Goal: Navigation & Orientation: Go to known website

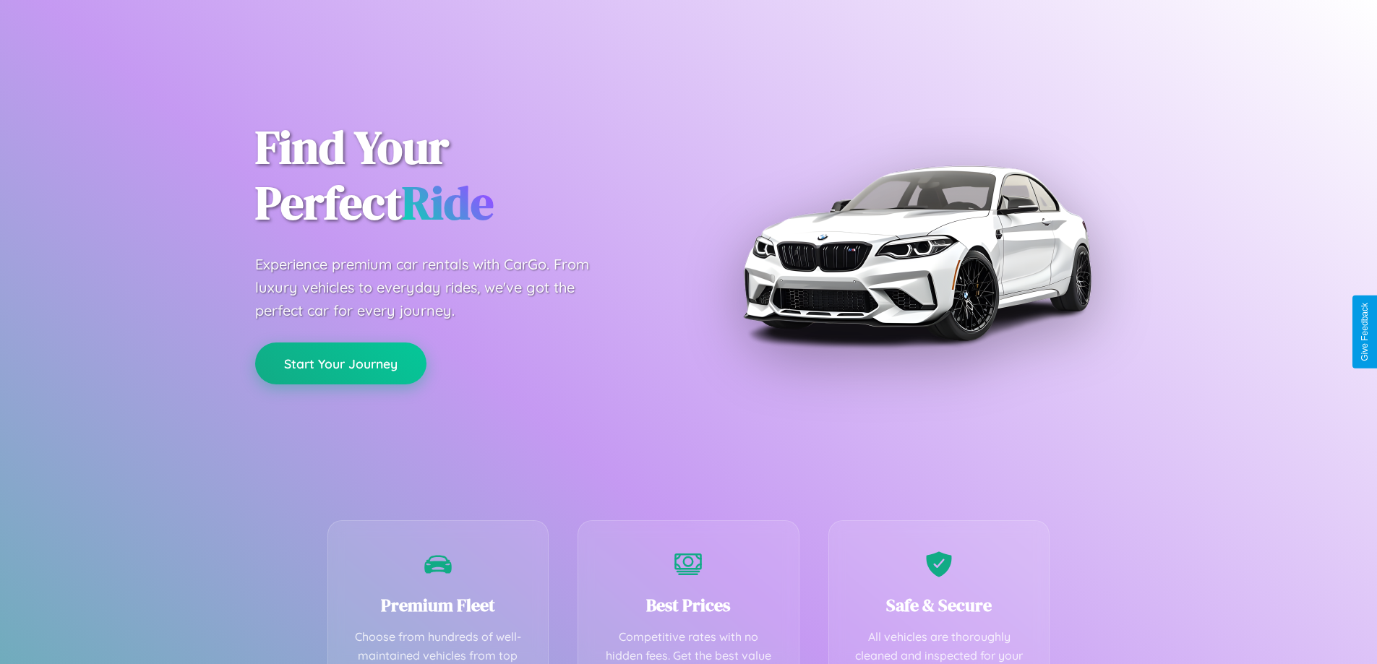
click at [340, 364] on button "Start Your Journey" at bounding box center [340, 364] width 171 height 42
click at [340, 363] on button "Start Your Journey" at bounding box center [340, 364] width 171 height 42
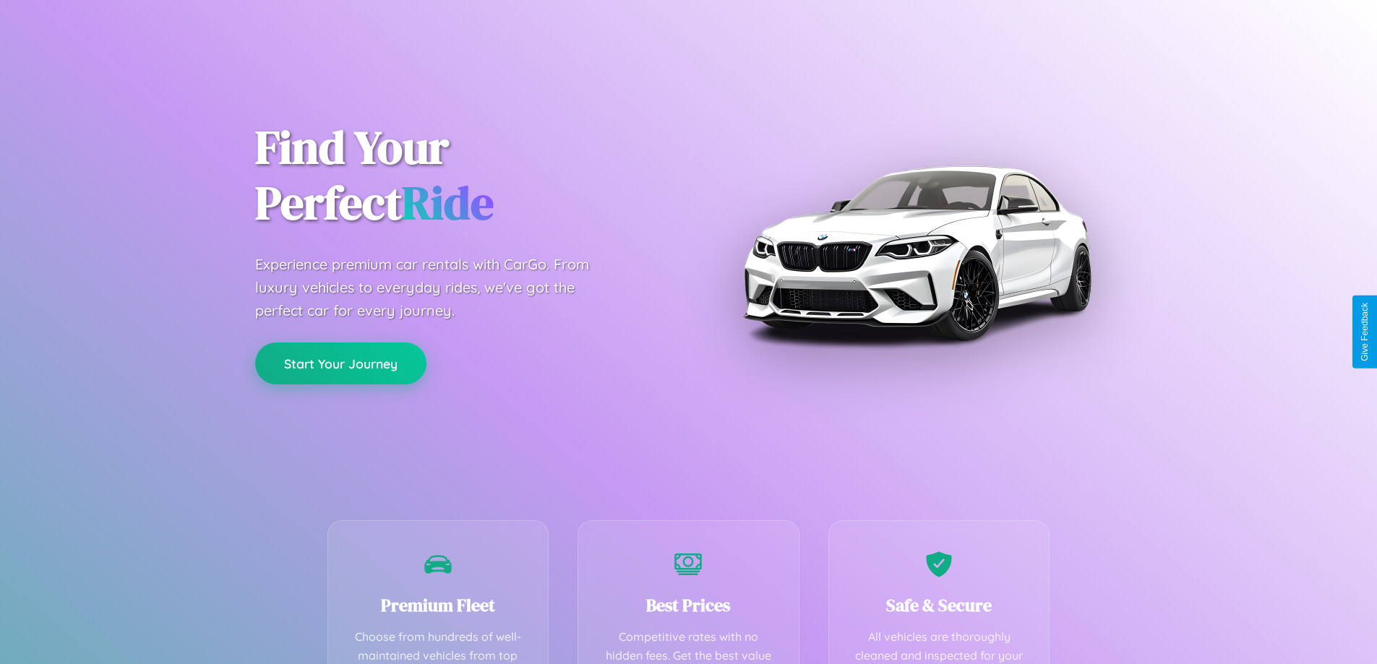
click at [340, 363] on button "Start Your Journey" at bounding box center [340, 364] width 171 height 42
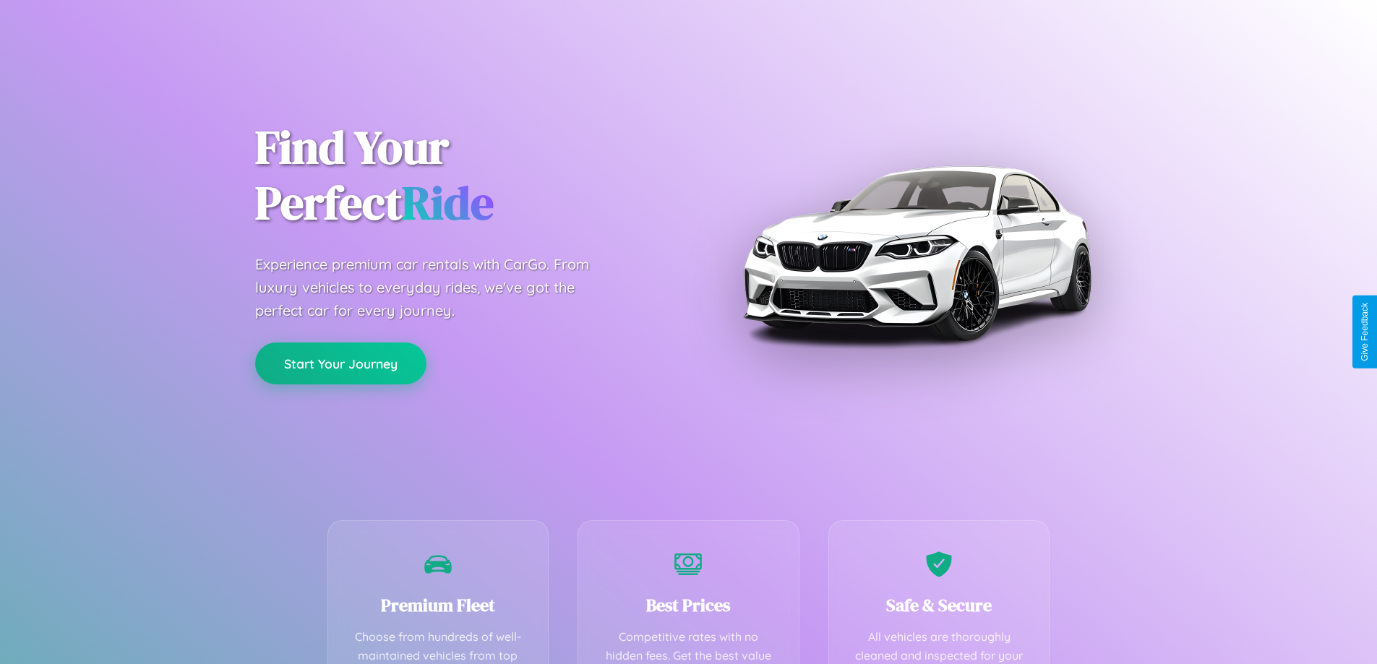
click at [340, 363] on button "Start Your Journey" at bounding box center [340, 364] width 171 height 42
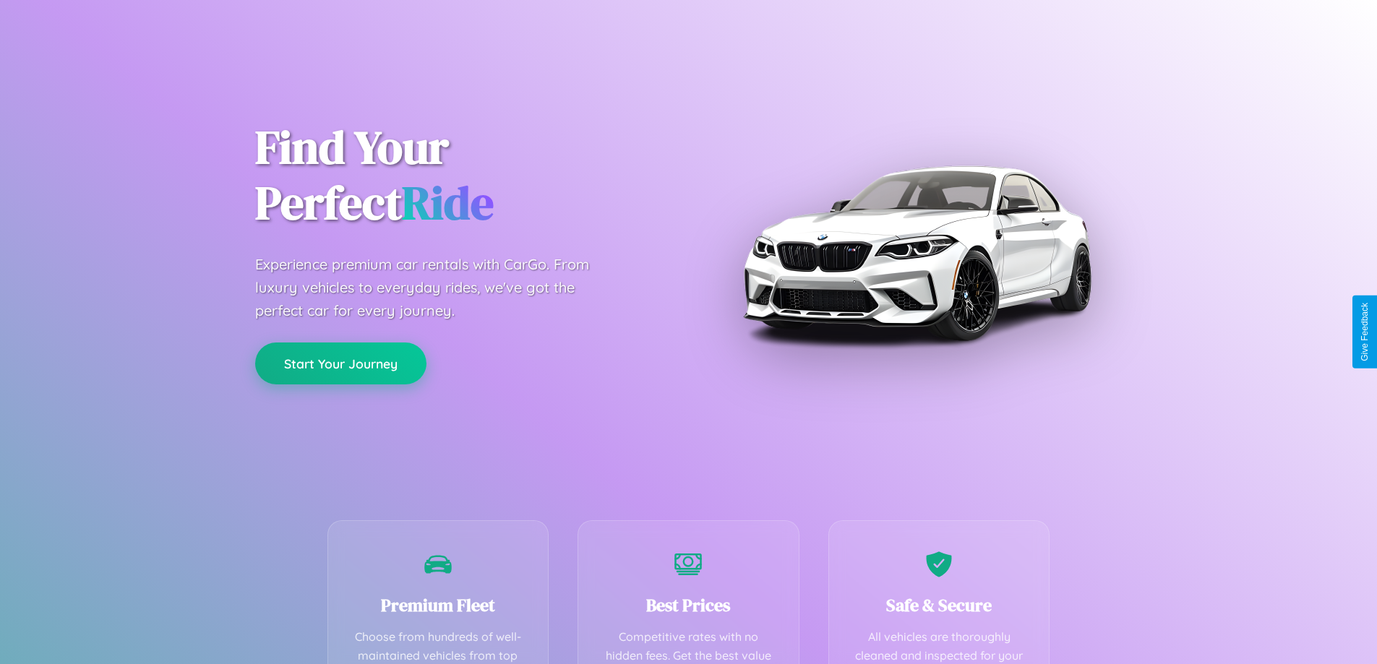
click at [340, 363] on button "Start Your Journey" at bounding box center [340, 364] width 171 height 42
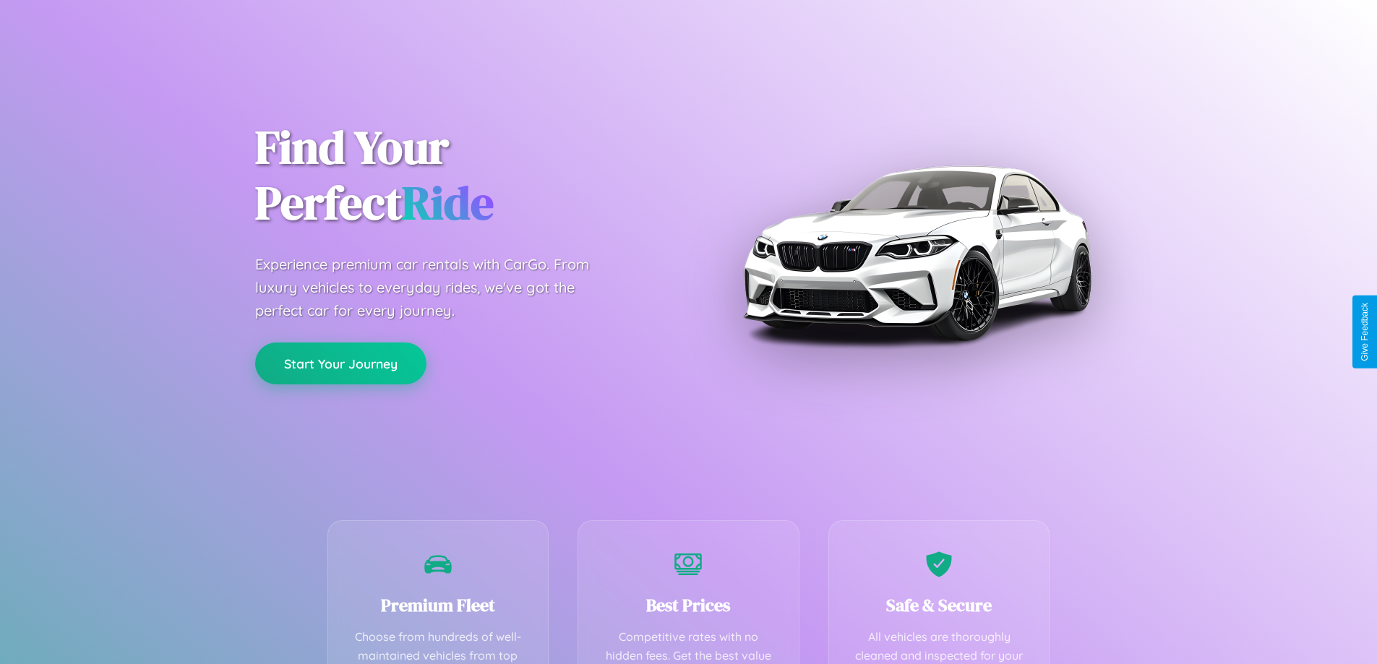
click at [340, 363] on button "Start Your Journey" at bounding box center [340, 364] width 171 height 42
